Goal: Task Accomplishment & Management: Manage account settings

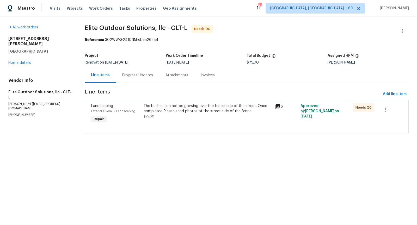
click at [218, 108] on div "The bushes can not be growing over the fence side of the street. Once completed…" at bounding box center [208, 109] width 128 height 10
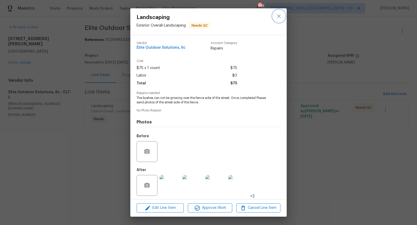
click at [278, 15] on icon "close" at bounding box center [278, 15] width 3 height 3
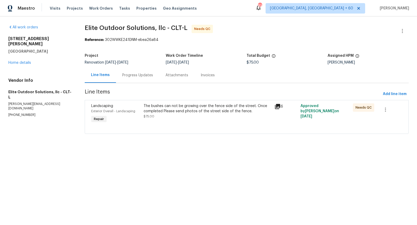
click at [131, 78] on div "Progress Updates" at bounding box center [137, 75] width 43 height 15
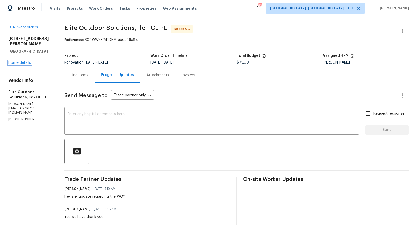
click at [24, 61] on link "Home details" at bounding box center [19, 63] width 23 height 4
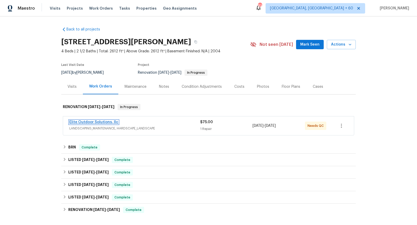
click at [107, 121] on link "Elite Outdoor Solutions, llc" at bounding box center [93, 122] width 49 height 4
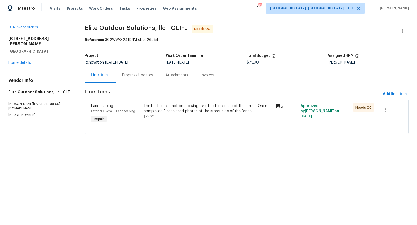
click at [204, 106] on div "The bushes can not be growing over the fence side of the street. Once completed…" at bounding box center [208, 109] width 128 height 10
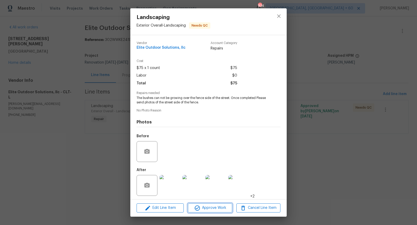
click at [208, 209] on span "Approve Work" at bounding box center [210, 208] width 41 height 7
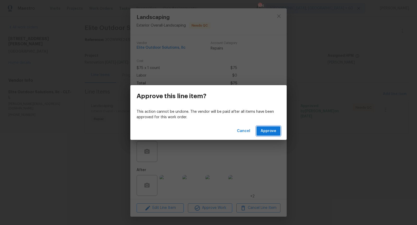
click at [267, 130] on span "Approve" at bounding box center [269, 131] width 16 height 7
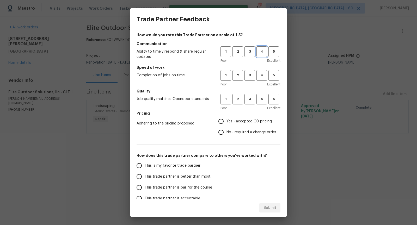
click at [263, 55] on button "4" at bounding box center [262, 51] width 11 height 11
click at [248, 75] on span "3" at bounding box center [250, 75] width 10 height 6
click at [252, 48] on button "3" at bounding box center [250, 51] width 11 height 11
click at [263, 98] on span "4" at bounding box center [262, 99] width 10 height 6
click at [221, 123] on input "Yes - accepted OD pricing" at bounding box center [221, 121] width 11 height 11
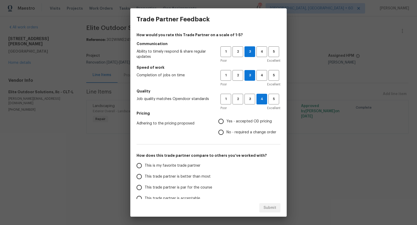
radio input "true"
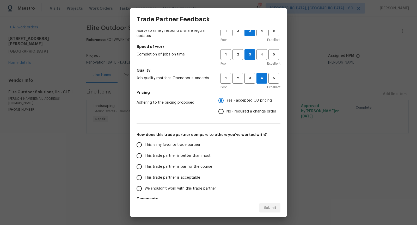
scroll to position [25, 0]
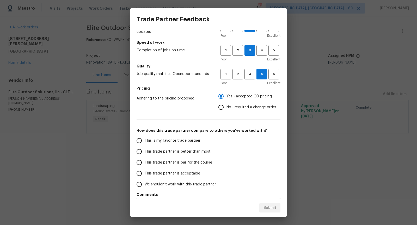
click at [139, 160] on input "This trade partner is par for the course" at bounding box center [139, 162] width 11 height 11
click at [277, 210] on button "Submit" at bounding box center [269, 208] width 21 height 10
radio input "true"
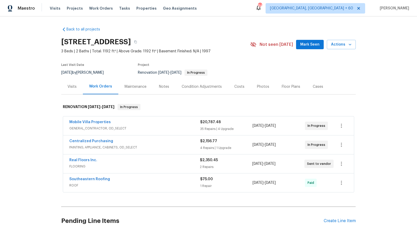
click at [140, 186] on span "ROOF" at bounding box center [134, 185] width 131 height 5
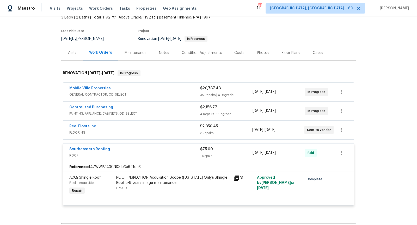
scroll to position [38, 0]
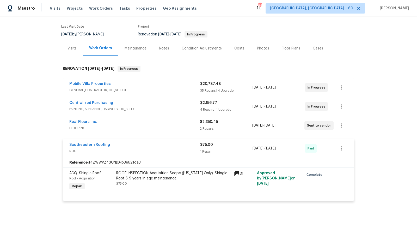
click at [164, 88] on span "GENERAL_CONTRACTOR, OD_SELECT" at bounding box center [134, 90] width 131 height 5
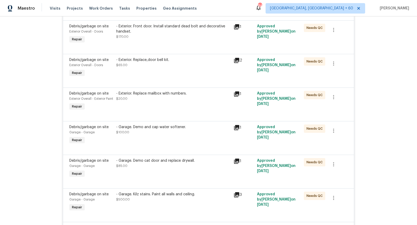
scroll to position [290, 0]
click at [236, 93] on icon at bounding box center [236, 93] width 5 height 5
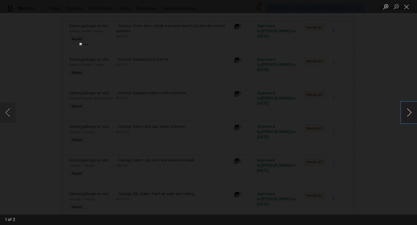
click at [409, 112] on button "Next image" at bounding box center [410, 112] width 16 height 21
click at [408, 10] on button "Close lightbox" at bounding box center [407, 6] width 10 height 9
click at [405, 11] on li "Lightbox" at bounding box center [407, 6] width 10 height 13
click at [407, 7] on button "Close lightbox" at bounding box center [407, 6] width 10 height 9
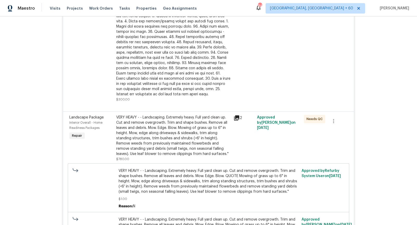
scroll to position [940, 0]
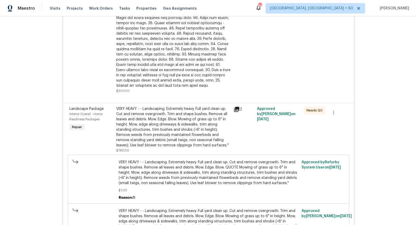
click at [235, 112] on icon at bounding box center [236, 109] width 5 height 5
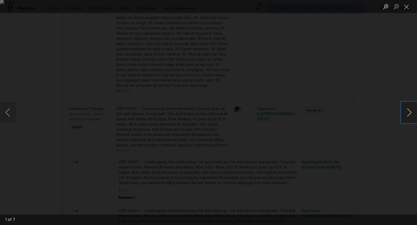
click at [408, 112] on button "Next image" at bounding box center [410, 112] width 16 height 21
click at [407, 113] on button "Next image" at bounding box center [410, 112] width 16 height 21
click at [409, 113] on button "Next image" at bounding box center [410, 112] width 16 height 21
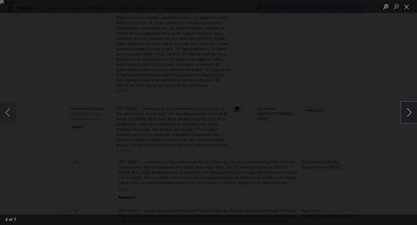
click at [409, 113] on button "Next image" at bounding box center [410, 112] width 16 height 21
click at [410, 10] on button "Close lightbox" at bounding box center [407, 6] width 10 height 9
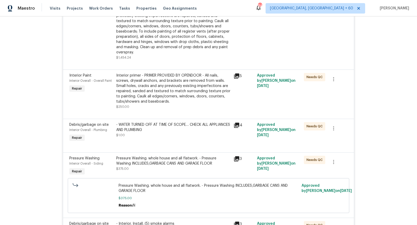
scroll to position [1208, 0]
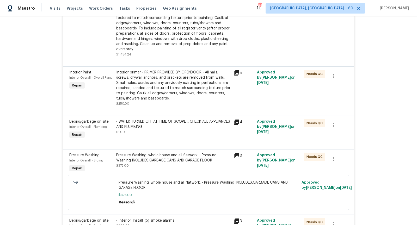
click at [232, 127] on div "4" at bounding box center [243, 130] width 23 height 24
click at [238, 125] on icon at bounding box center [236, 122] width 5 height 5
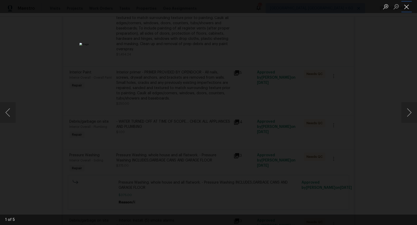
click at [406, 9] on button "Close lightbox" at bounding box center [407, 6] width 10 height 9
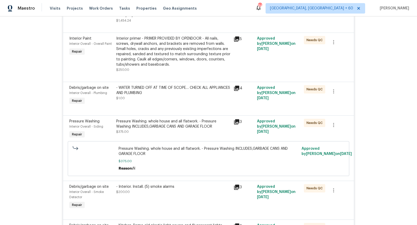
scroll to position [1253, 0]
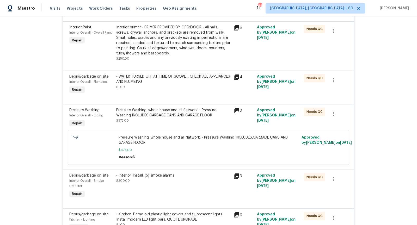
click at [236, 113] on icon at bounding box center [236, 110] width 5 height 5
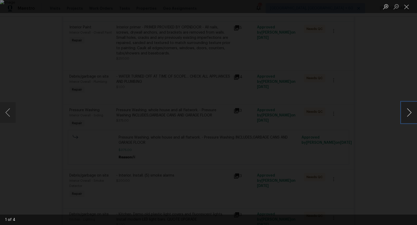
click at [413, 117] on button "Next image" at bounding box center [410, 112] width 16 height 21
click at [409, 111] on button "Next image" at bounding box center [410, 112] width 16 height 21
click at [410, 113] on button "Next image" at bounding box center [410, 112] width 16 height 21
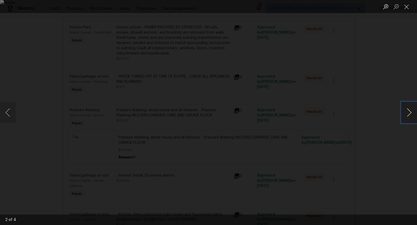
click at [410, 113] on button "Next image" at bounding box center [410, 112] width 16 height 21
click at [405, 4] on button "Close lightbox" at bounding box center [407, 6] width 10 height 9
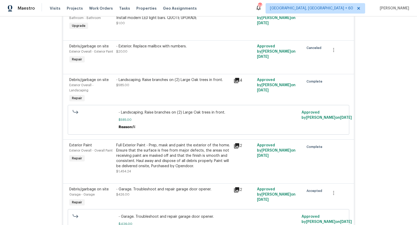
scroll to position [1637, 0]
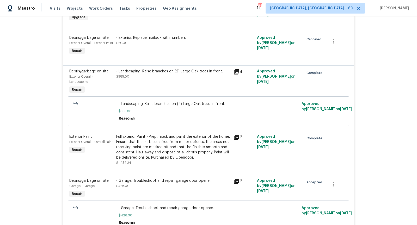
click at [236, 75] on icon at bounding box center [236, 71] width 5 height 5
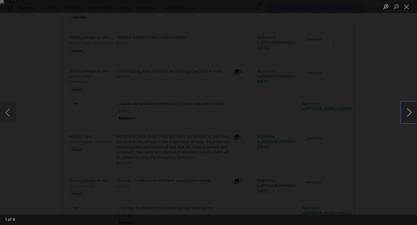
click at [407, 111] on button "Next image" at bounding box center [410, 112] width 16 height 21
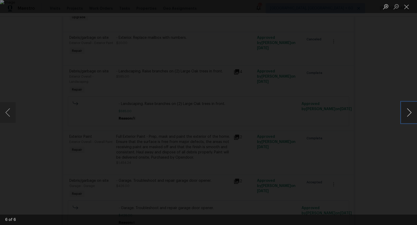
click at [407, 111] on button "Next image" at bounding box center [410, 112] width 16 height 21
click at [406, 5] on button "Close lightbox" at bounding box center [407, 6] width 10 height 9
